Goal: Transaction & Acquisition: Purchase product/service

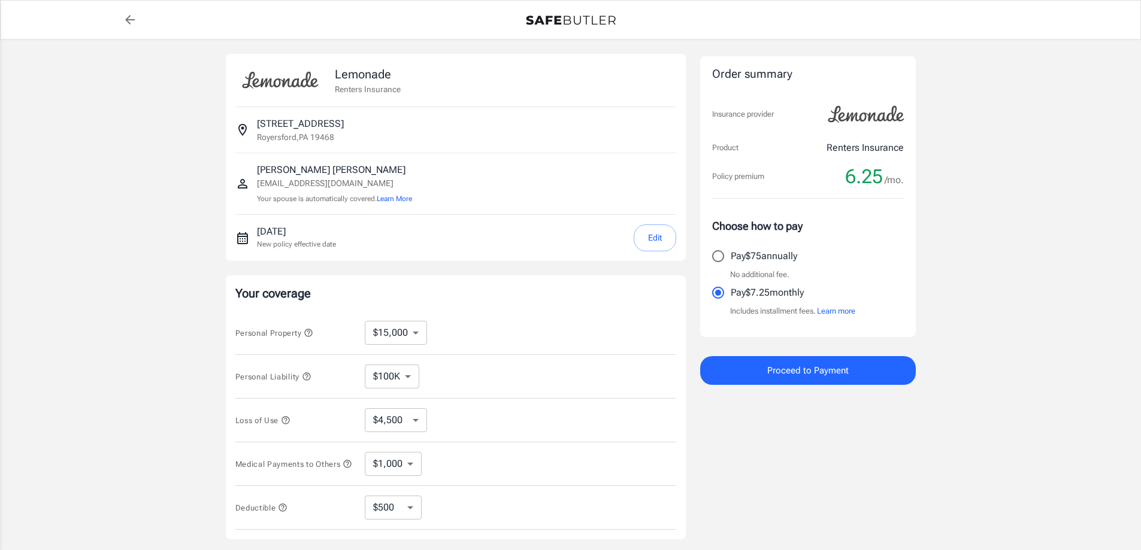
select select "15000"
select select "500"
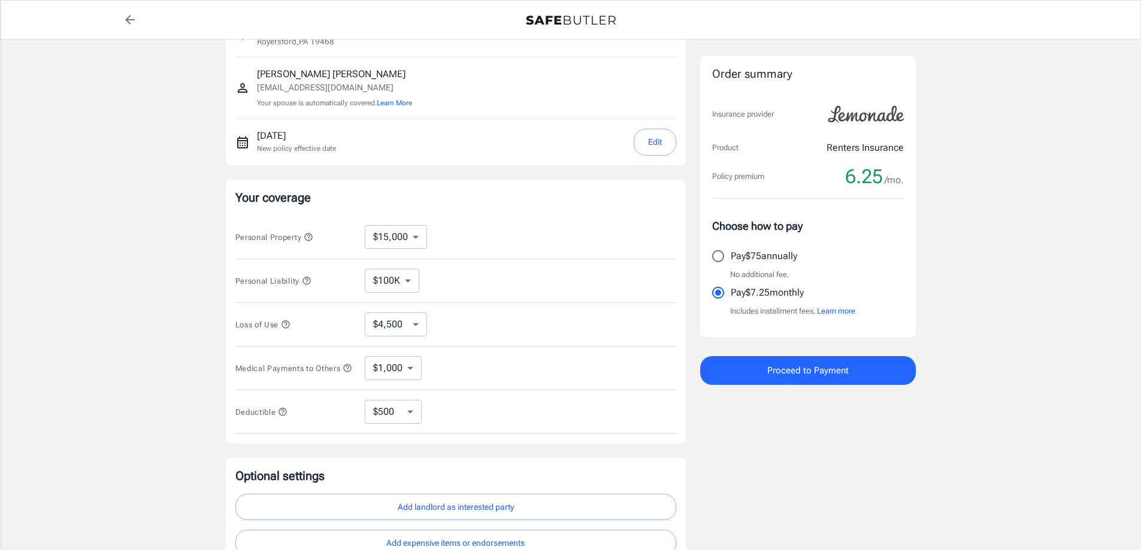
scroll to position [95, 0]
click at [272, 283] on span "Personal Liability" at bounding box center [273, 281] width 76 height 9
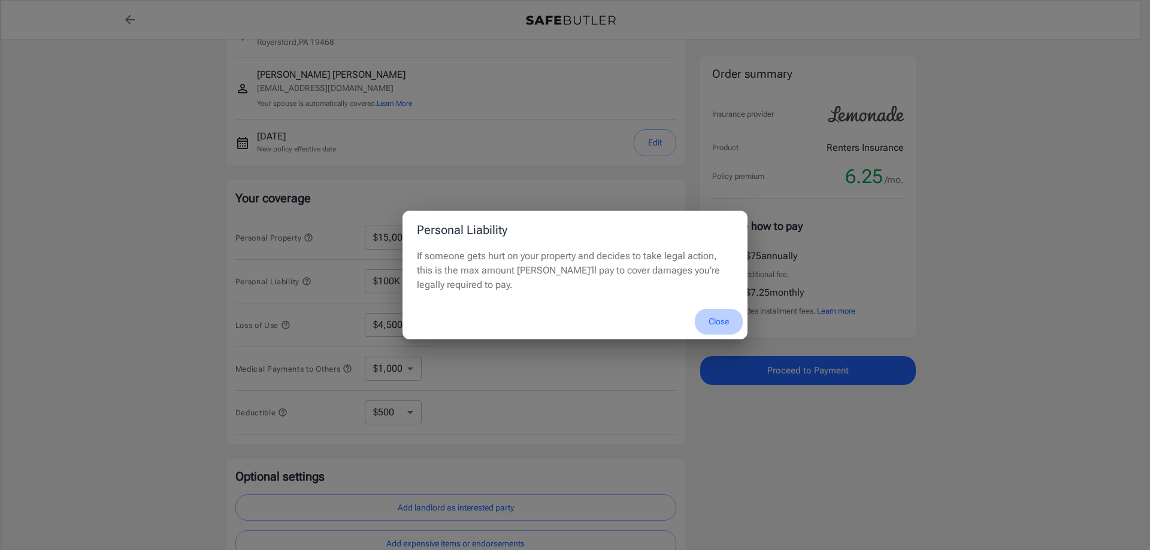
click at [718, 320] on button "Close" at bounding box center [719, 322] width 48 height 26
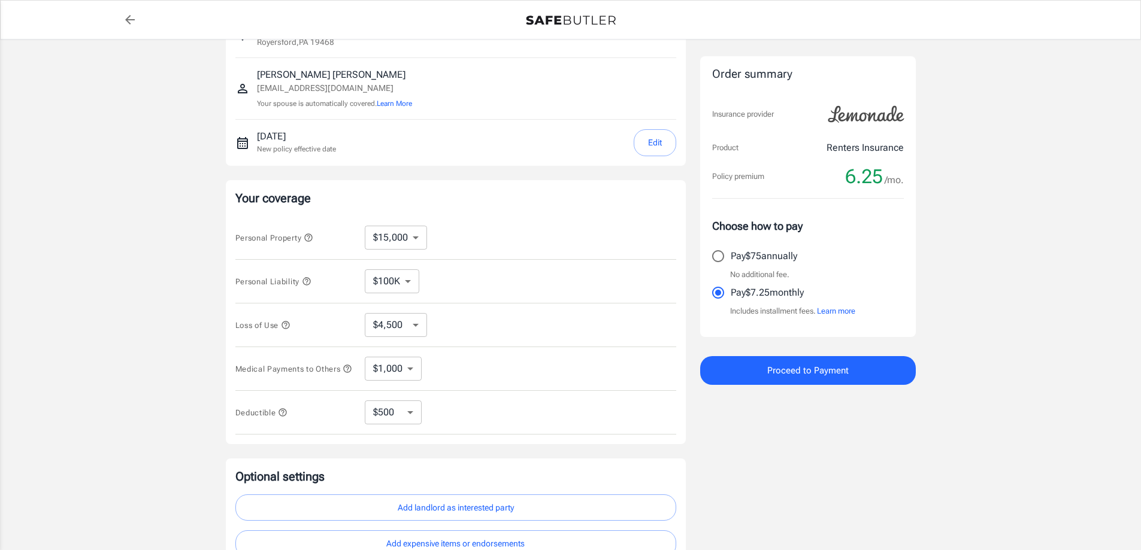
click at [259, 323] on span "Loss of Use" at bounding box center [262, 325] width 55 height 9
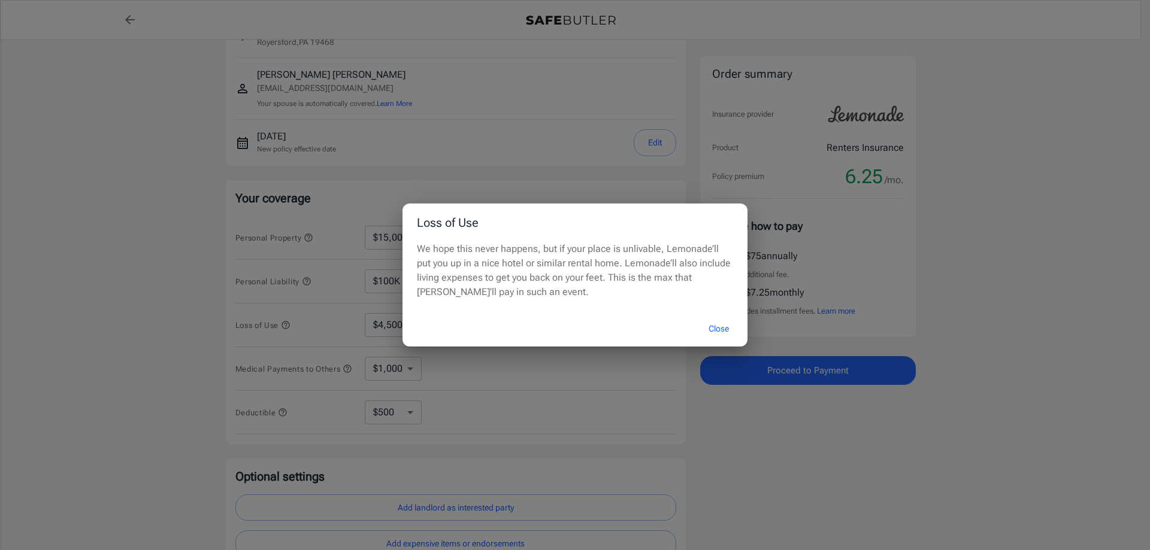
click at [716, 331] on button "Close" at bounding box center [719, 329] width 48 height 26
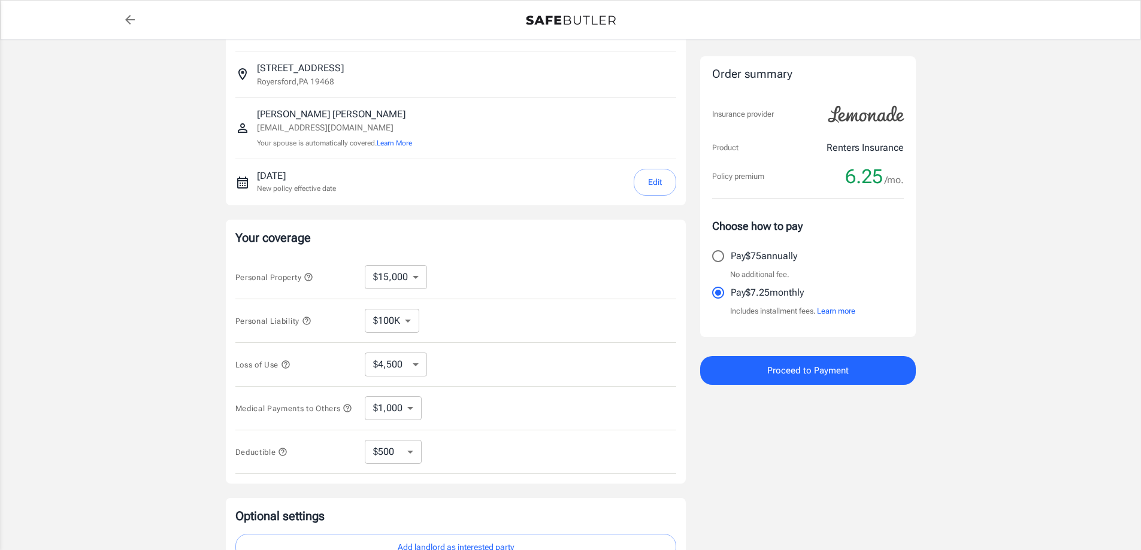
scroll to position [0, 0]
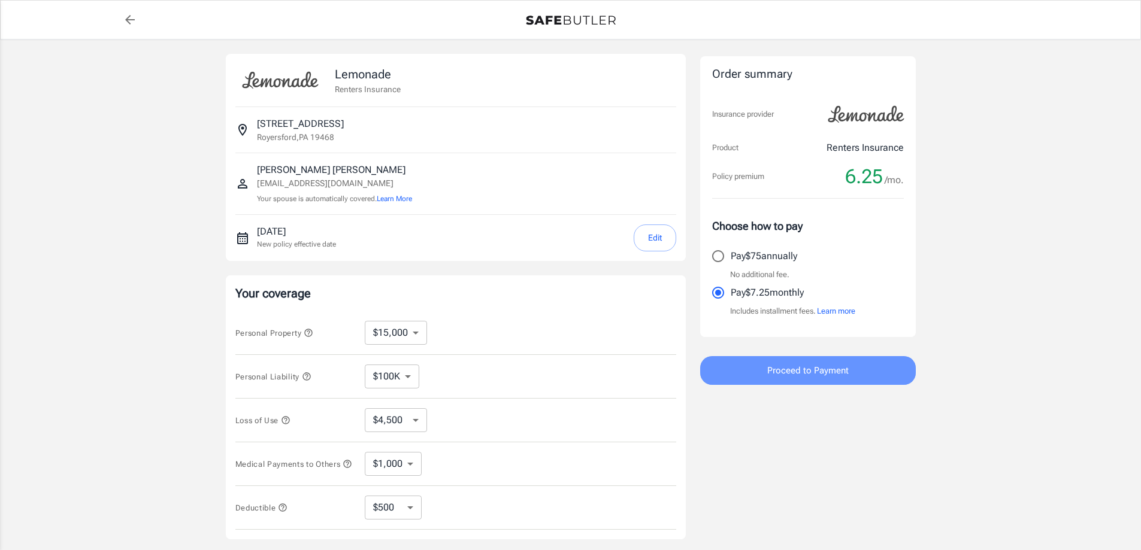
click at [798, 376] on span "Proceed to Payment" at bounding box center [807, 371] width 81 height 16
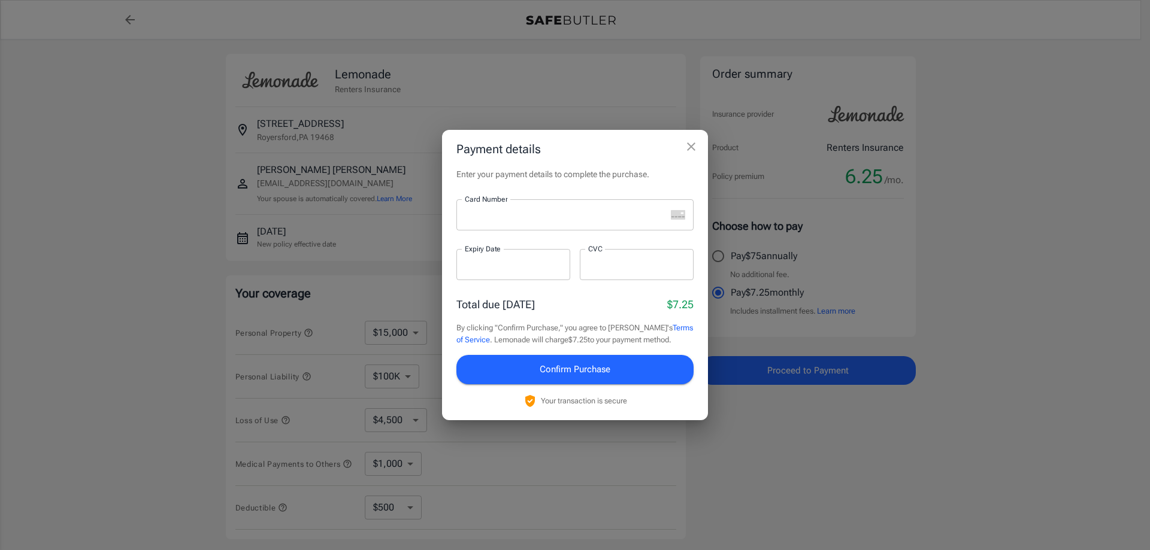
click at [483, 197] on div "Enter your payment details to complete the purchase. Card Number Card Number ​ …" at bounding box center [575, 294] width 266 height 252
click at [486, 222] on div at bounding box center [561, 214] width 210 height 31
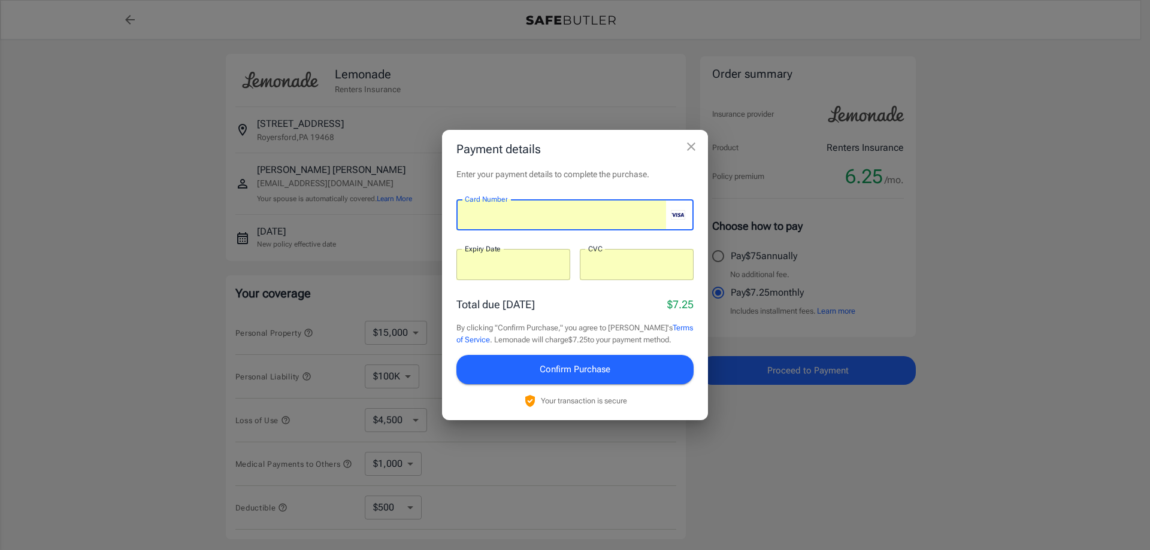
click at [693, 143] on icon "close" at bounding box center [691, 147] width 14 height 14
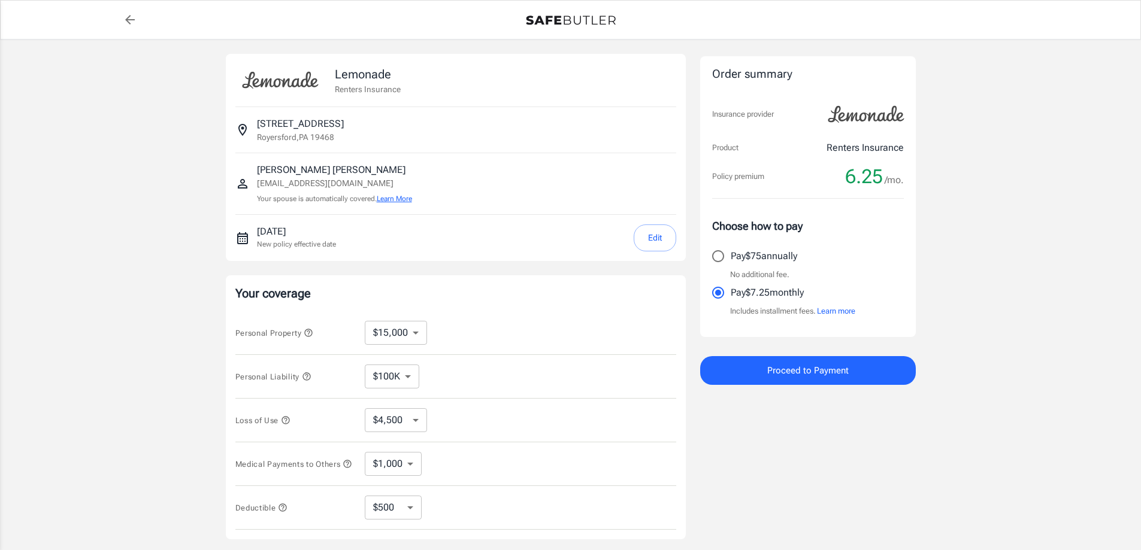
click at [405, 198] on button "Learn More" at bounding box center [394, 198] width 35 height 11
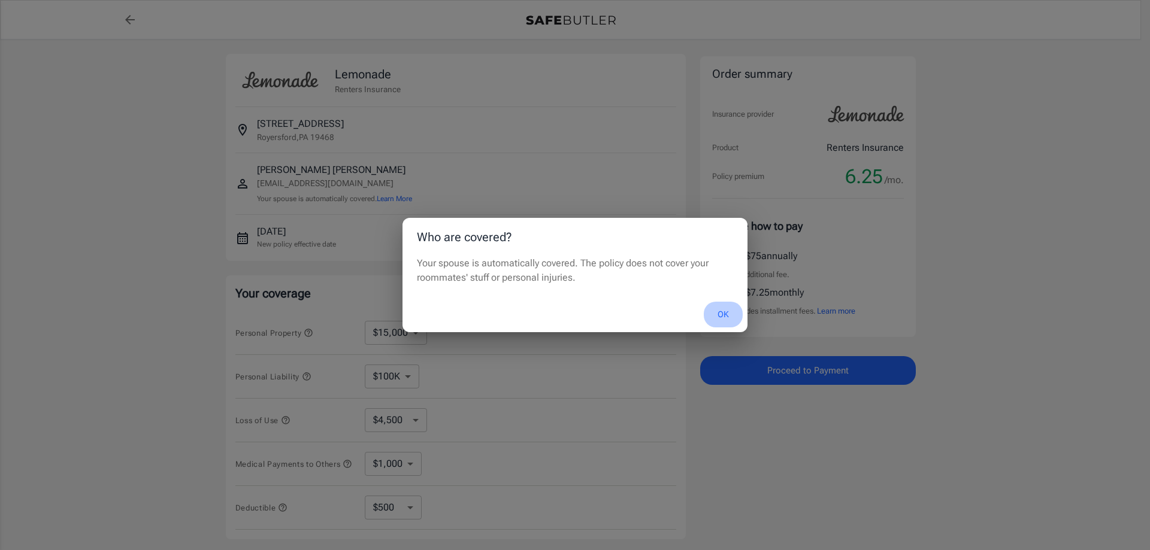
click at [725, 317] on button "OK" at bounding box center [723, 315] width 39 height 26
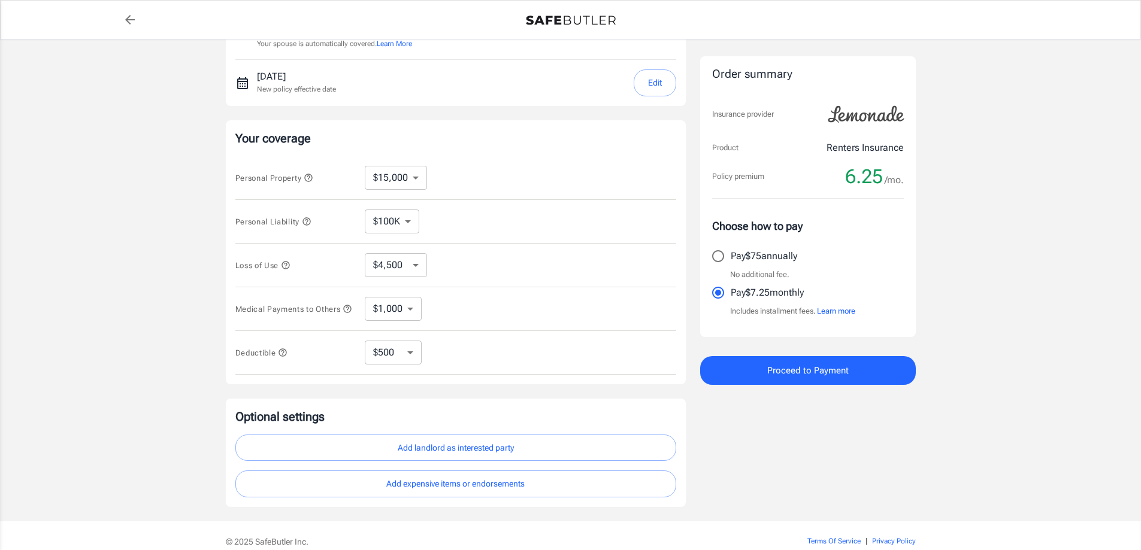
scroll to position [95, 0]
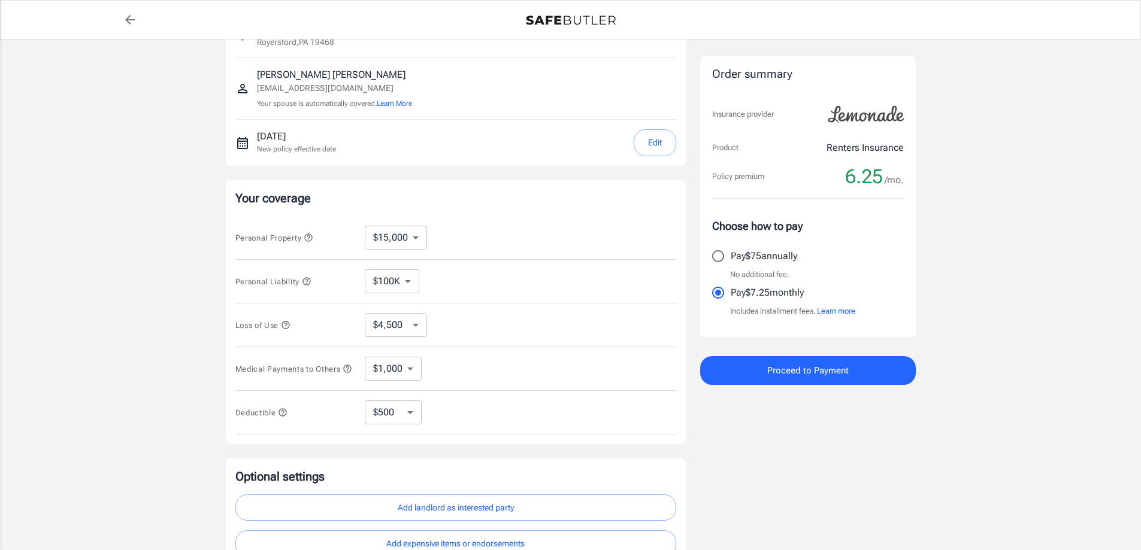
click at [279, 235] on span "Personal Property" at bounding box center [274, 238] width 78 height 9
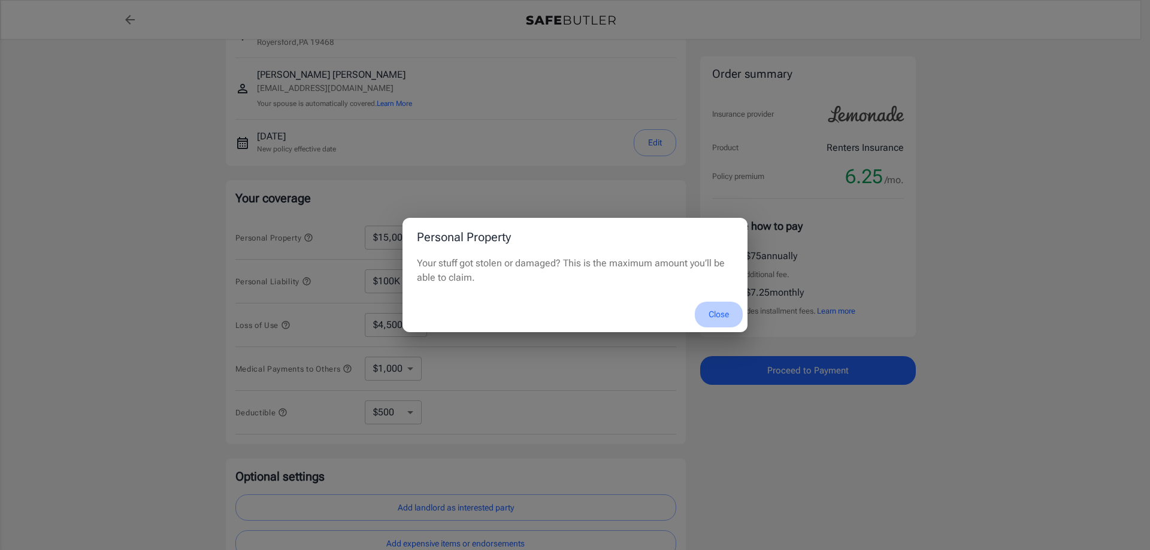
click at [715, 316] on button "Close" at bounding box center [719, 315] width 48 height 26
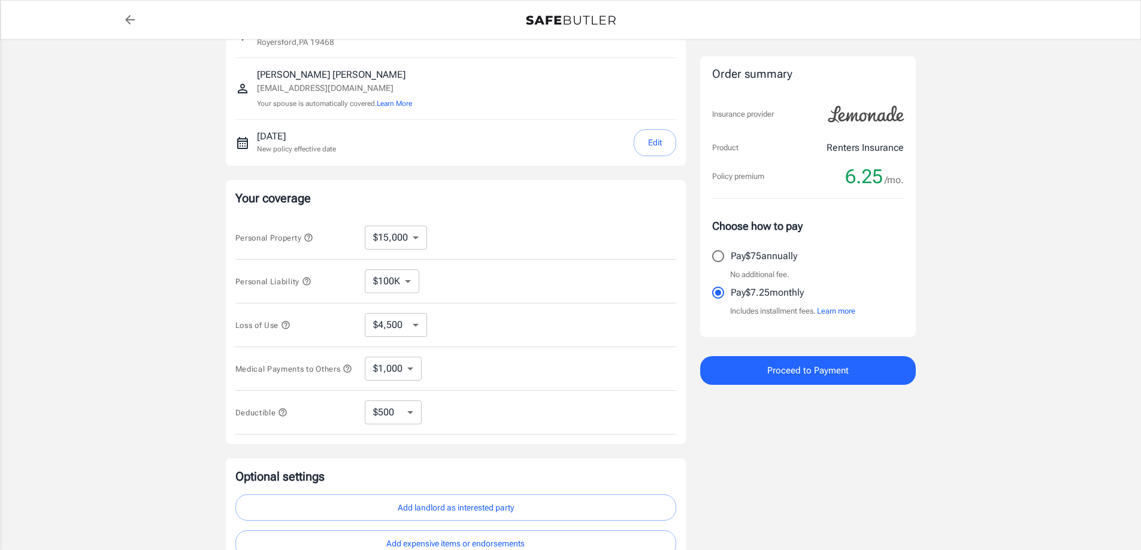
scroll to position [0, 0]
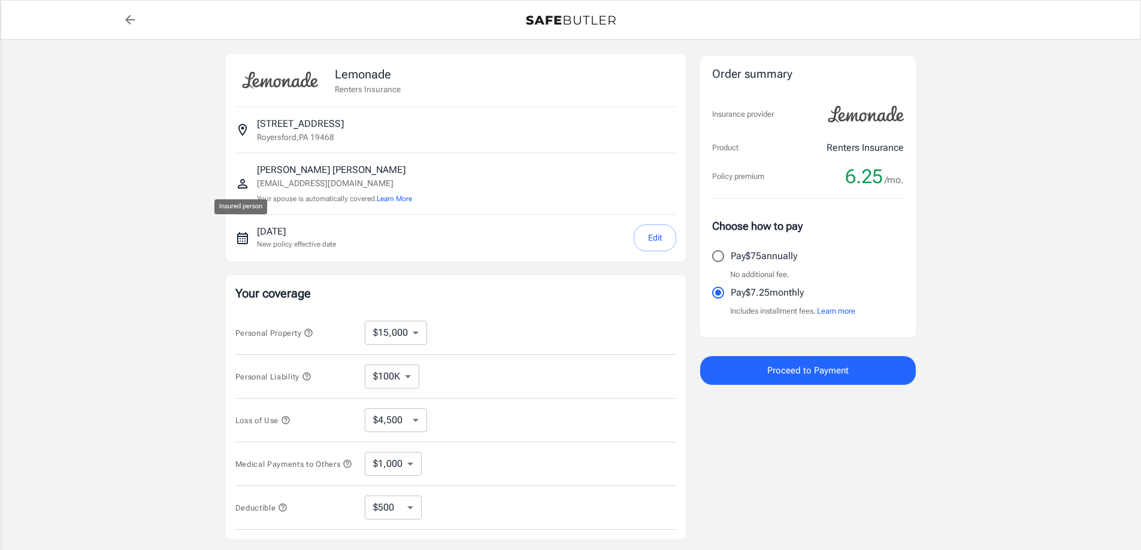
click at [243, 185] on icon "Insured person" at bounding box center [243, 184] width 10 height 10
click at [246, 181] on icon "Insured person" at bounding box center [242, 184] width 14 height 14
click at [247, 183] on icon "Insured person" at bounding box center [242, 184] width 14 height 14
click at [290, 178] on p "[EMAIL_ADDRESS][DOMAIN_NAME]" at bounding box center [334, 183] width 155 height 13
click at [283, 174] on p "[PERSON_NAME]" at bounding box center [334, 170] width 155 height 14
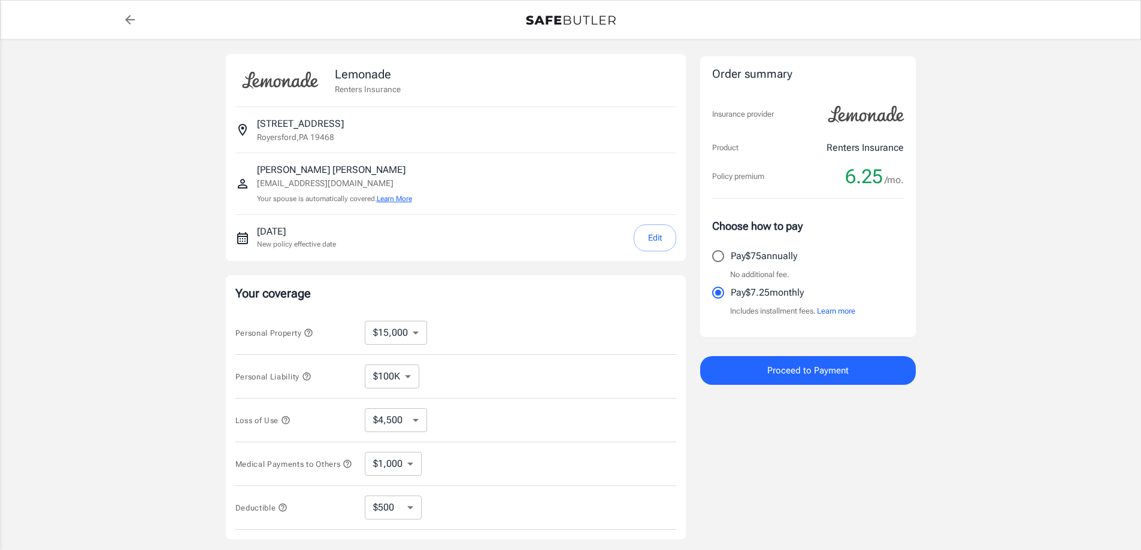
click at [397, 201] on button "Learn More" at bounding box center [394, 198] width 35 height 11
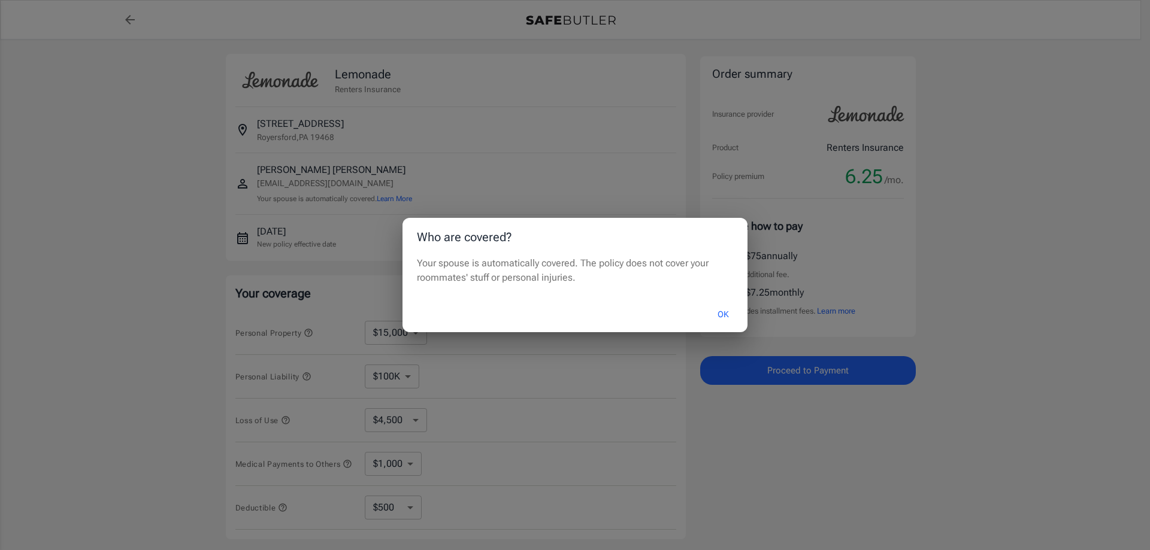
click at [585, 169] on div "Who are covered? Your spouse is automatically covered. The policy does not cove…" at bounding box center [575, 275] width 1150 height 550
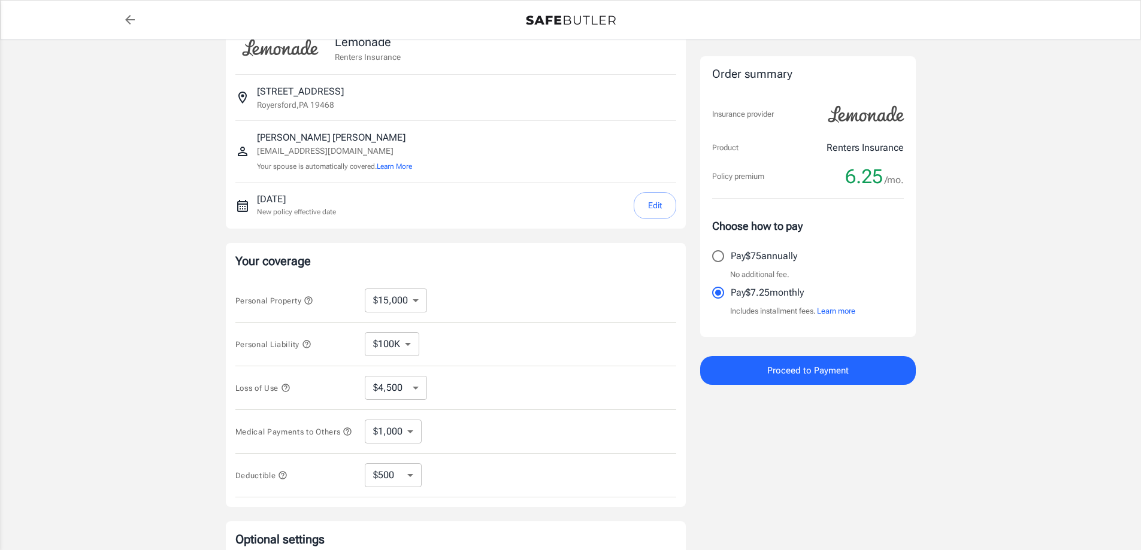
scroll to position [60, 0]
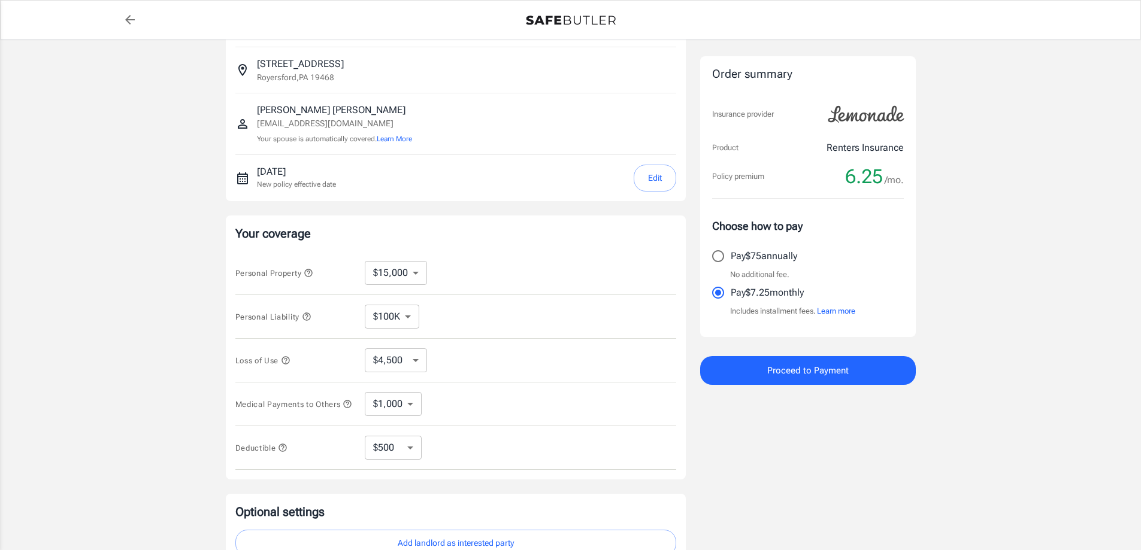
click at [815, 372] on span "Proceed to Payment" at bounding box center [807, 371] width 81 height 16
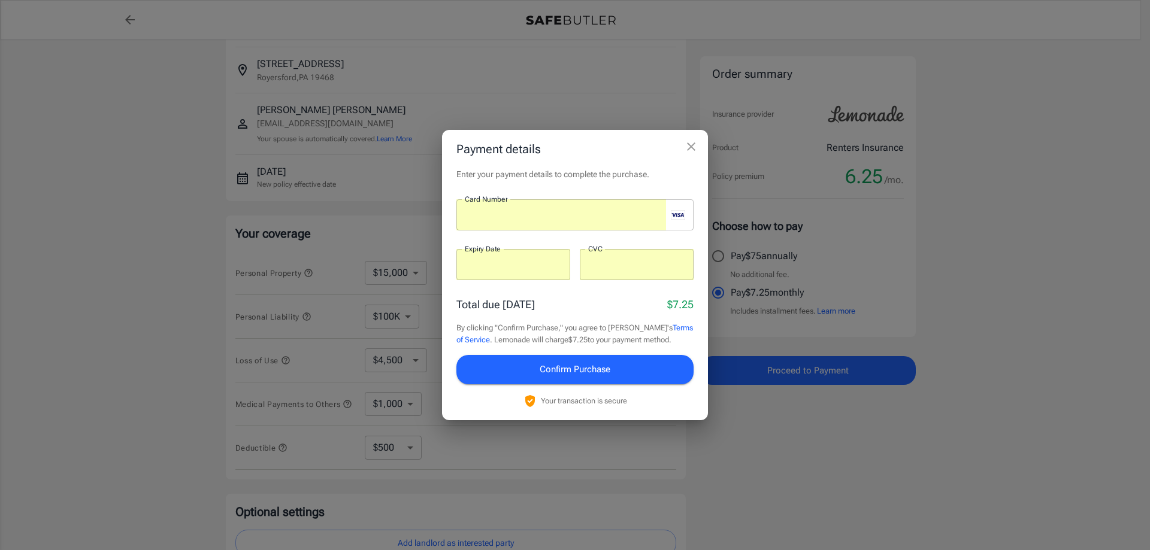
click at [568, 371] on span "Confirm Purchase" at bounding box center [575, 370] width 71 height 16
click at [535, 259] on iframe at bounding box center [513, 264] width 97 height 11
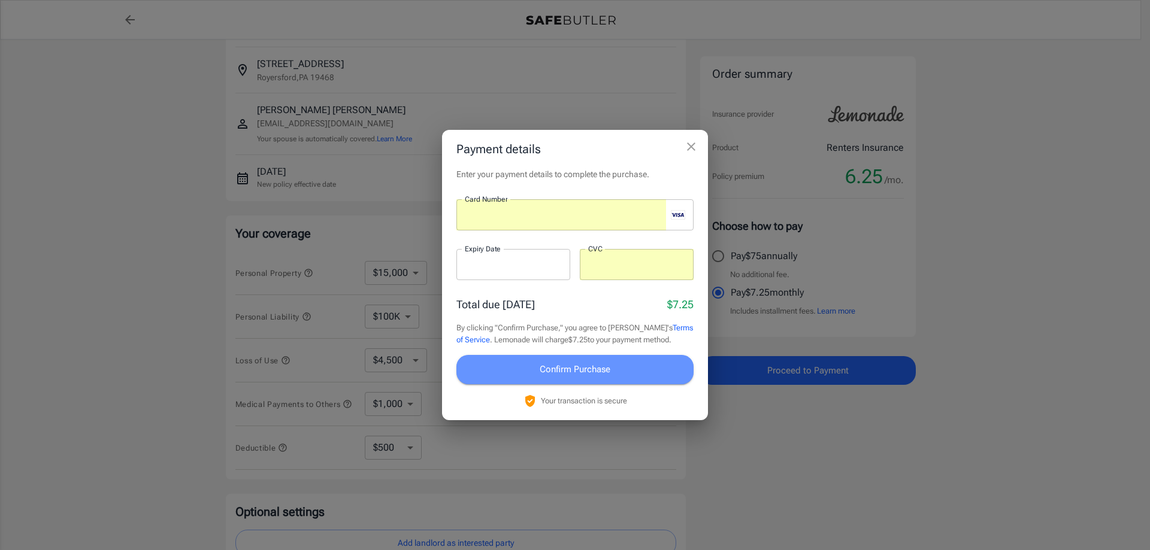
click at [557, 368] on span "Confirm Purchase" at bounding box center [575, 370] width 71 height 16
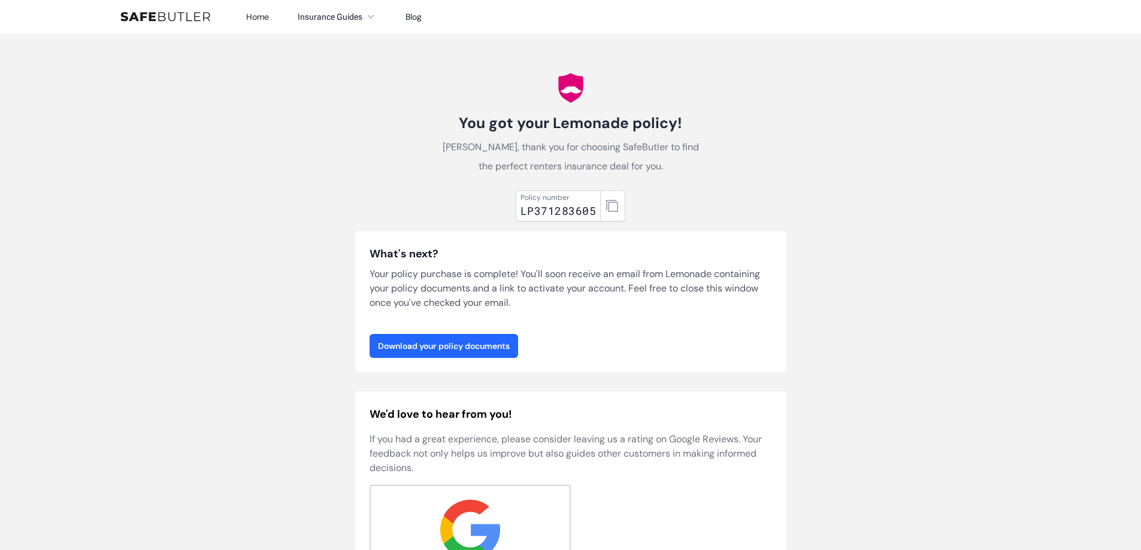
click at [468, 345] on link "Download your policy documents" at bounding box center [444, 346] width 149 height 24
